Goal: Transaction & Acquisition: Purchase product/service

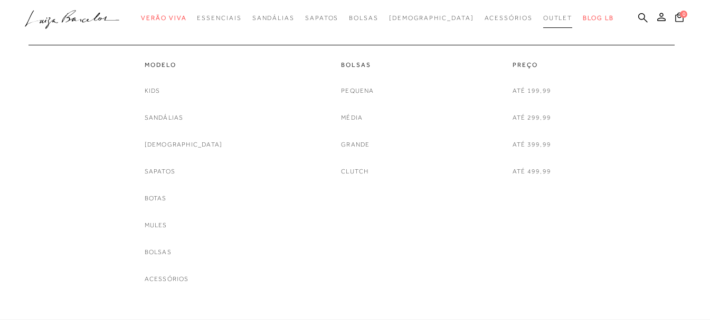
click at [543, 19] on span "Outlet" at bounding box center [558, 17] width 30 height 7
click at [174, 146] on link "[DEMOGRAPHIC_DATA]" at bounding box center [184, 144] width 78 height 11
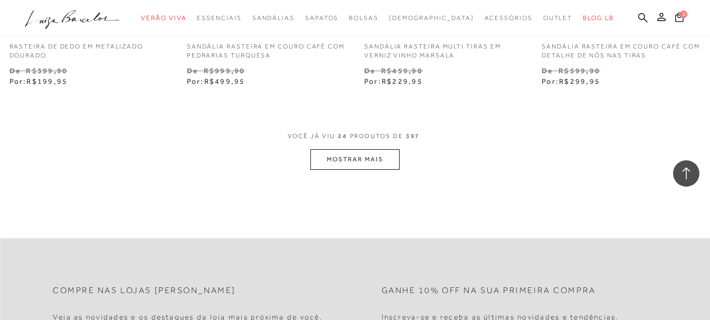
scroll to position [2057, 0]
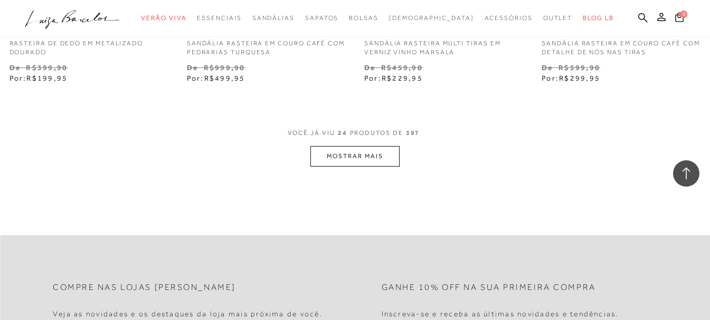
click at [344, 158] on button "MOSTRAR MAIS" at bounding box center [354, 156] width 89 height 21
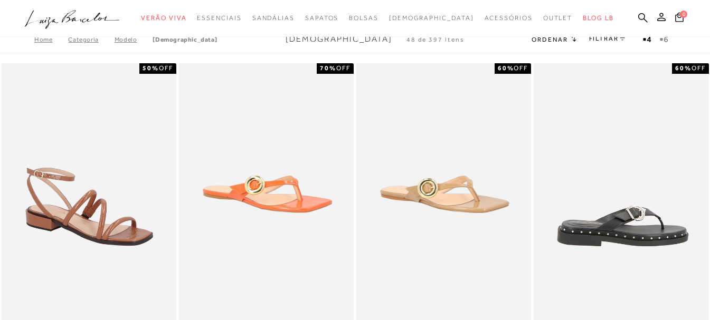
scroll to position [0, 0]
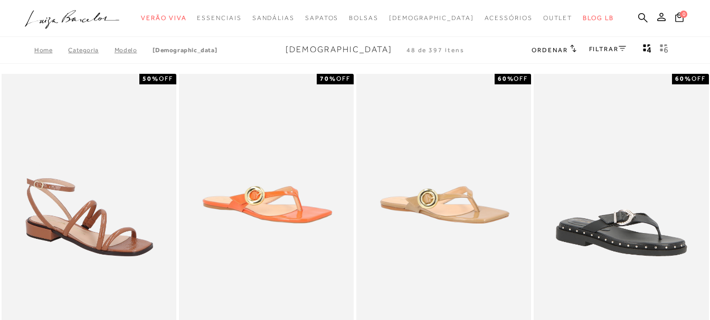
click at [570, 51] on icon at bounding box center [573, 48] width 6 height 8
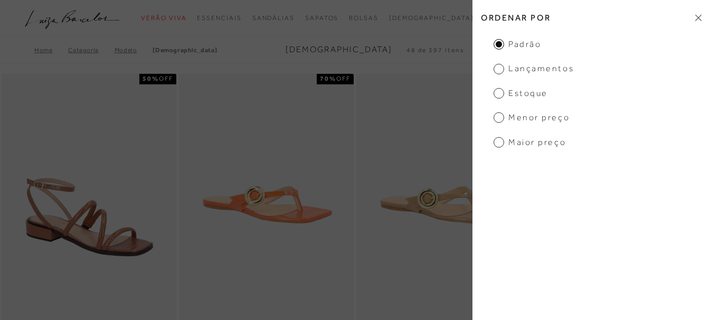
click at [547, 120] on span "Menor preço" at bounding box center [531, 118] width 76 height 12
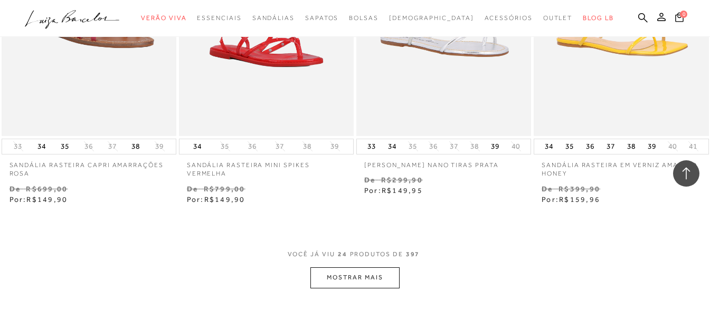
scroll to position [1952, 0]
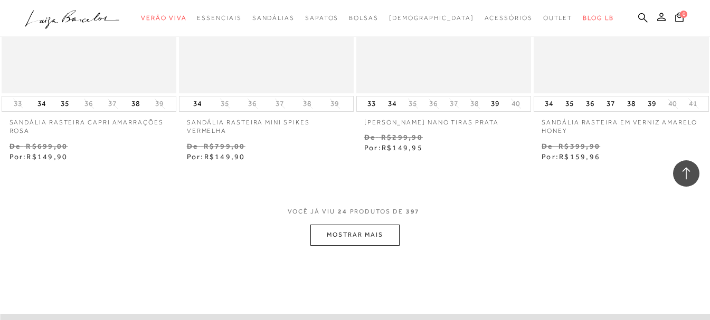
click at [365, 239] on button "MOSTRAR MAIS" at bounding box center [354, 235] width 89 height 21
